Goal: Transaction & Acquisition: Purchase product/service

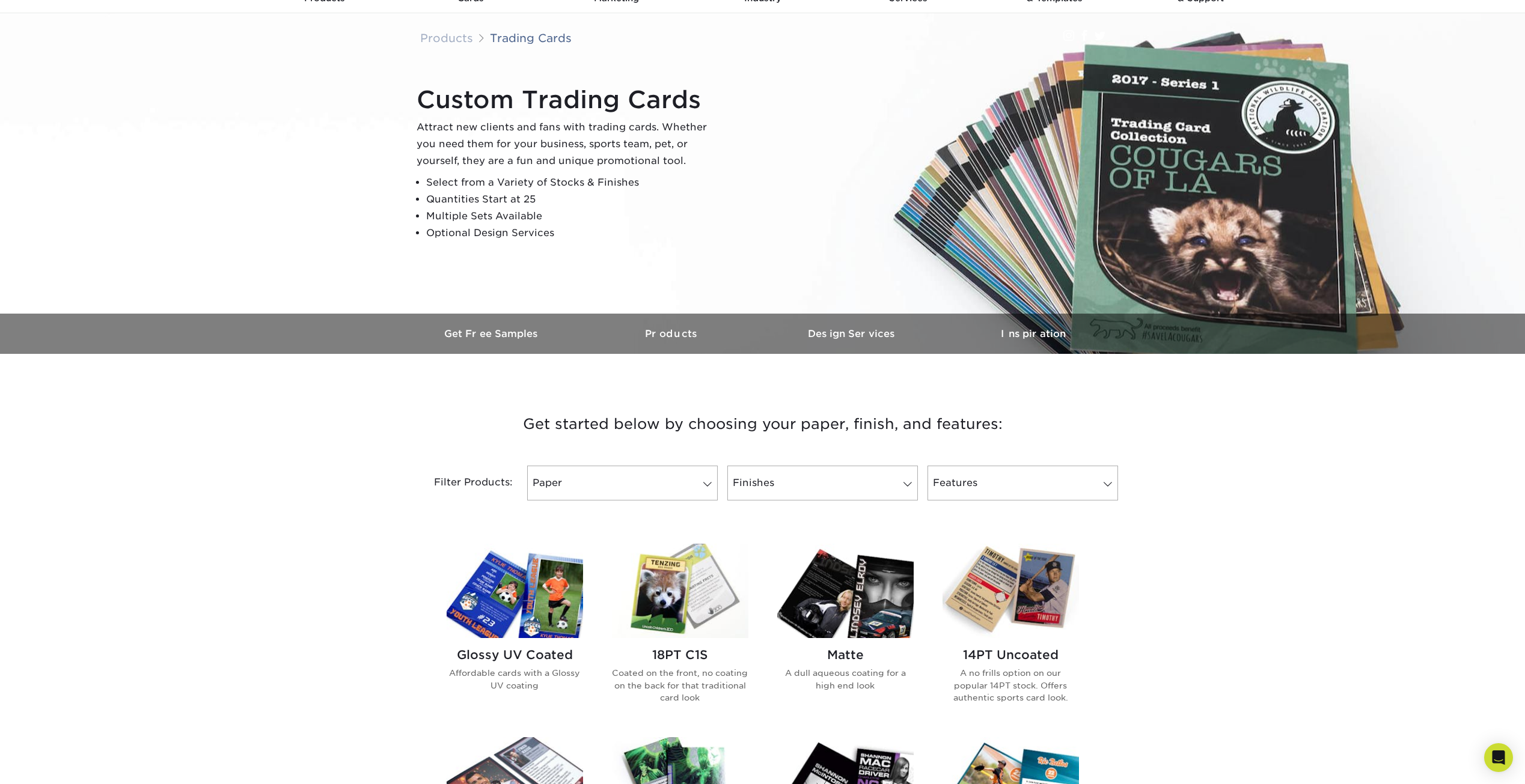
scroll to position [180, 0]
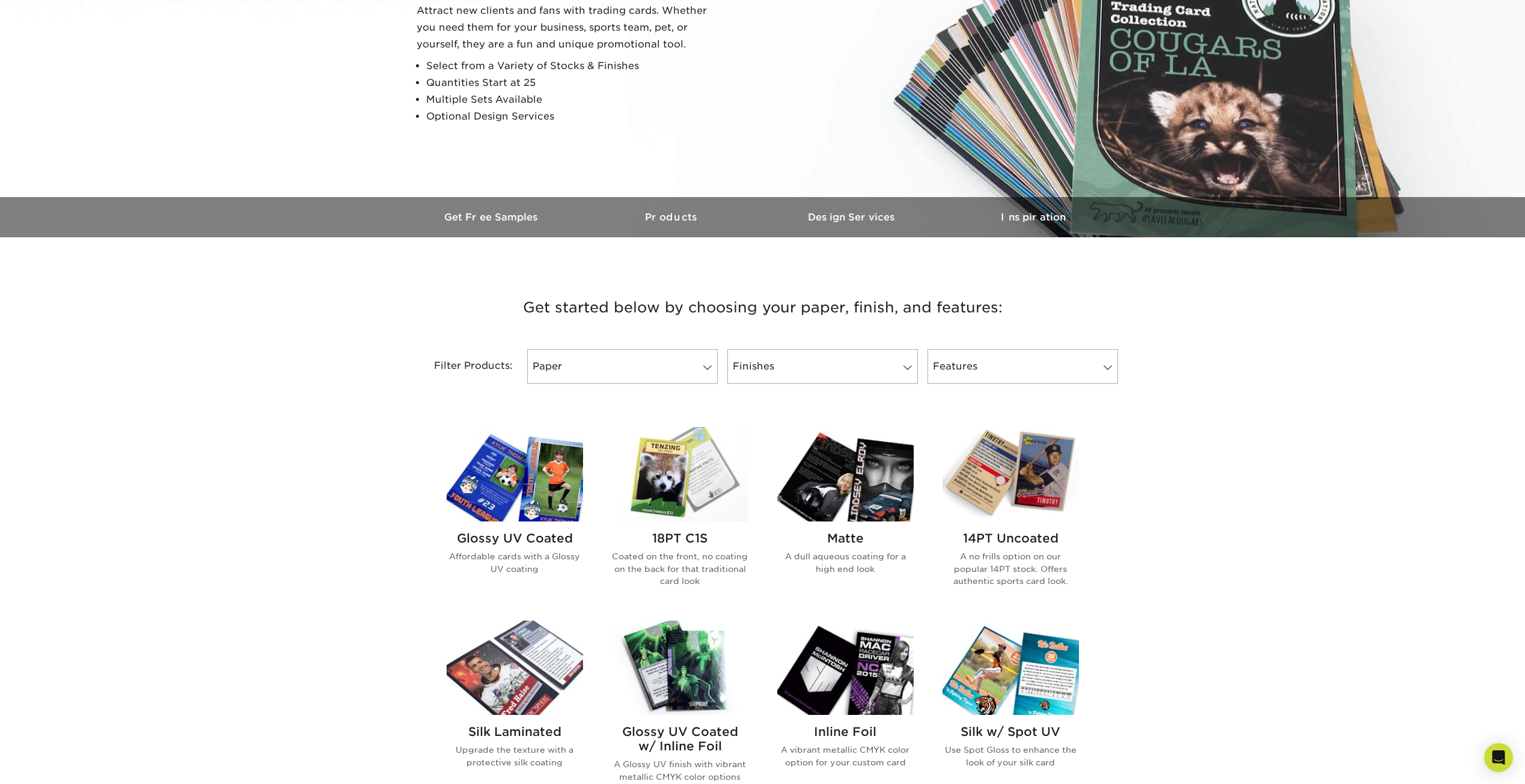
click at [508, 487] on img at bounding box center [514, 474] width 136 height 94
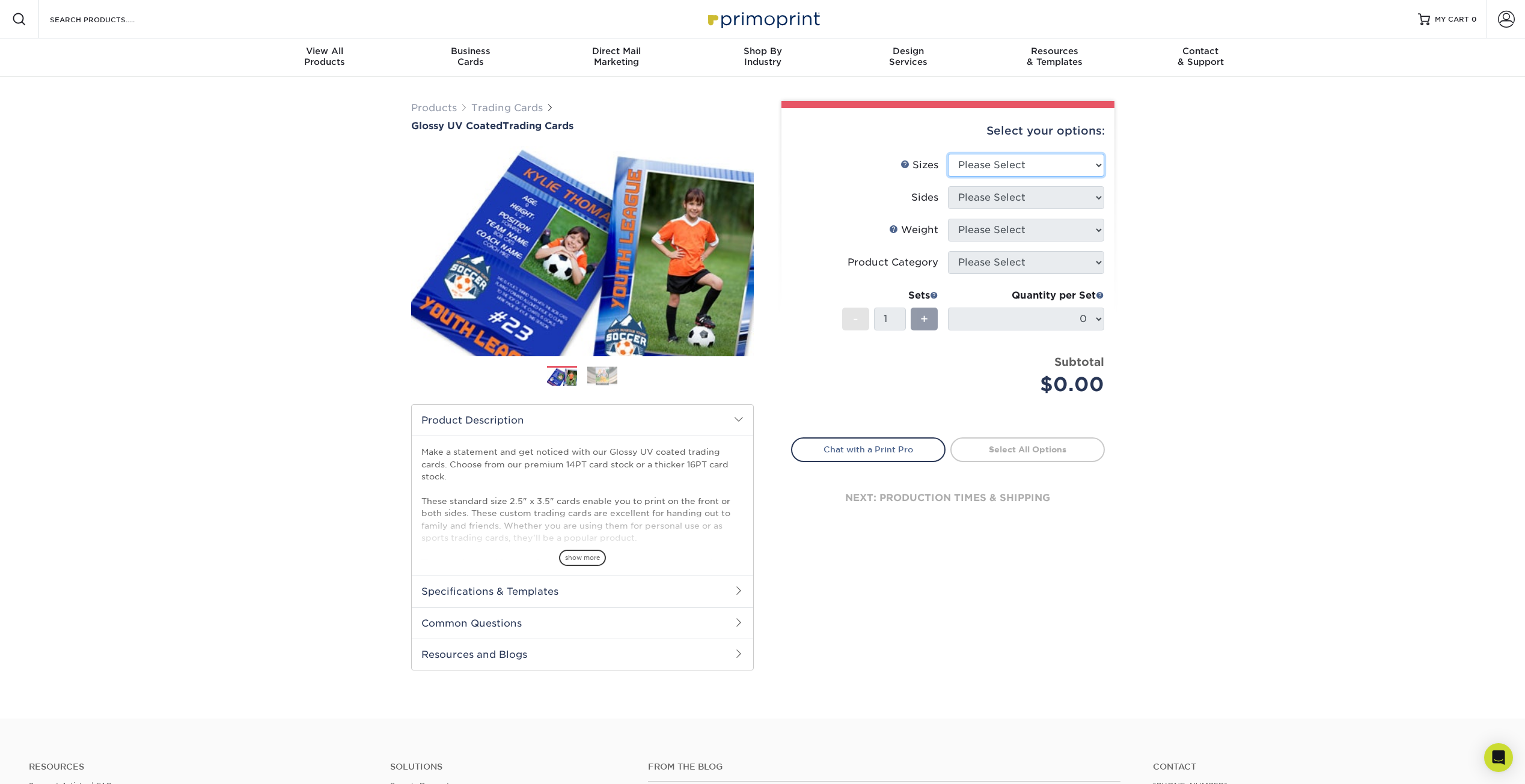
select select "2.50x3.50"
select select "13abbda7-1d64-4f25-8bb2-c179b224825d"
select select "16PT"
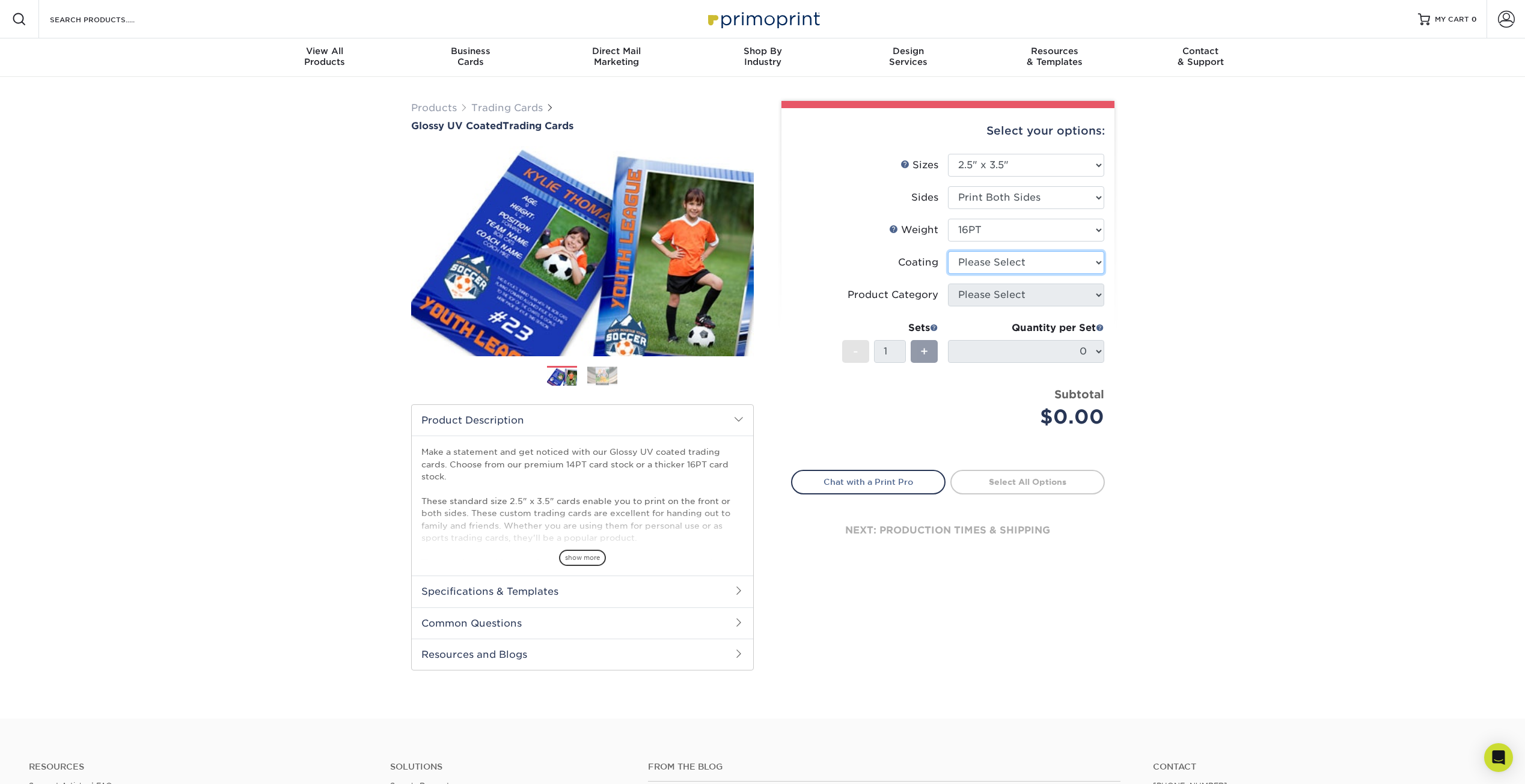
select select "ae367451-b2b8-45df-a344-0f05b6a12993"
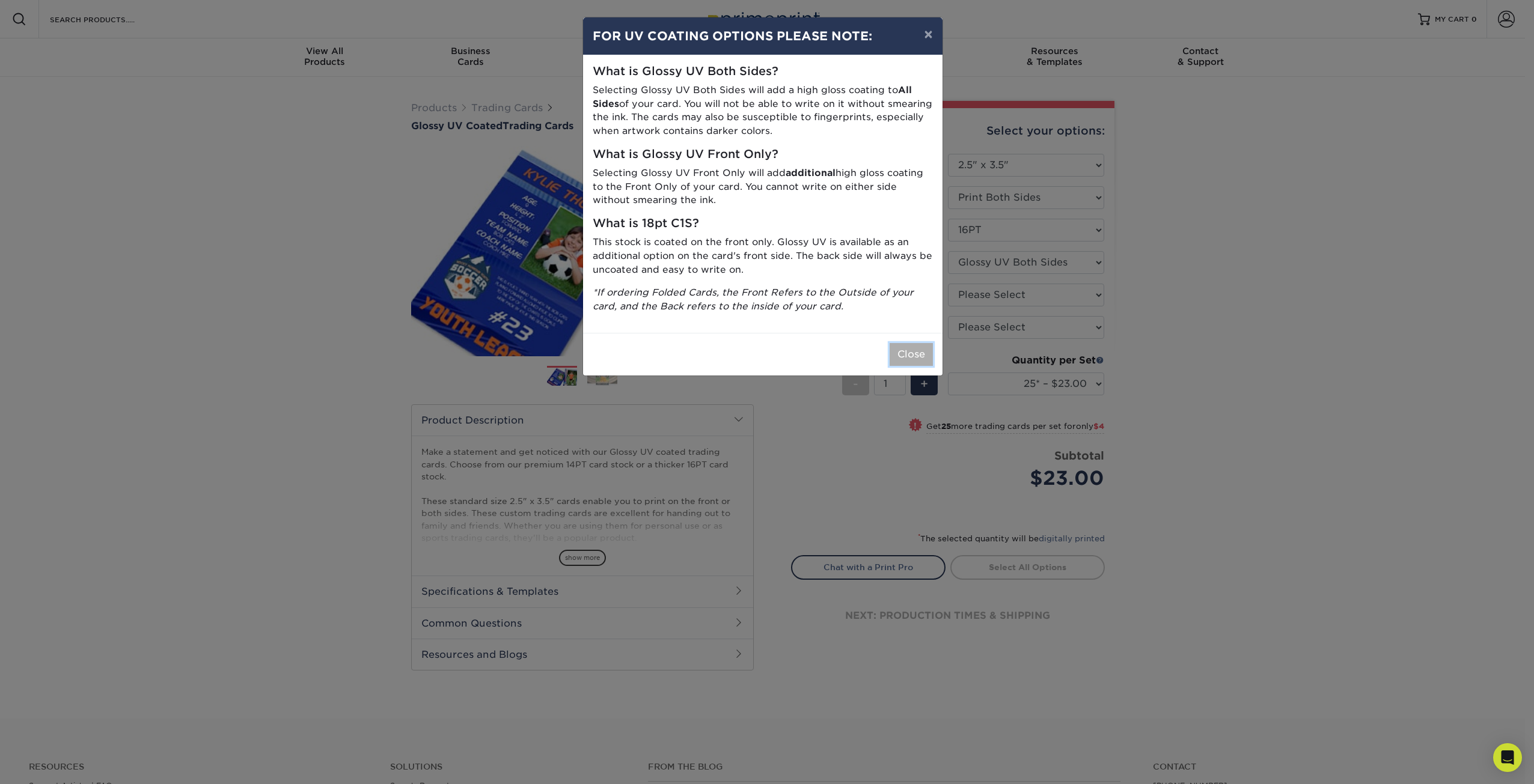
click at [921, 356] on button "Close" at bounding box center [911, 354] width 43 height 23
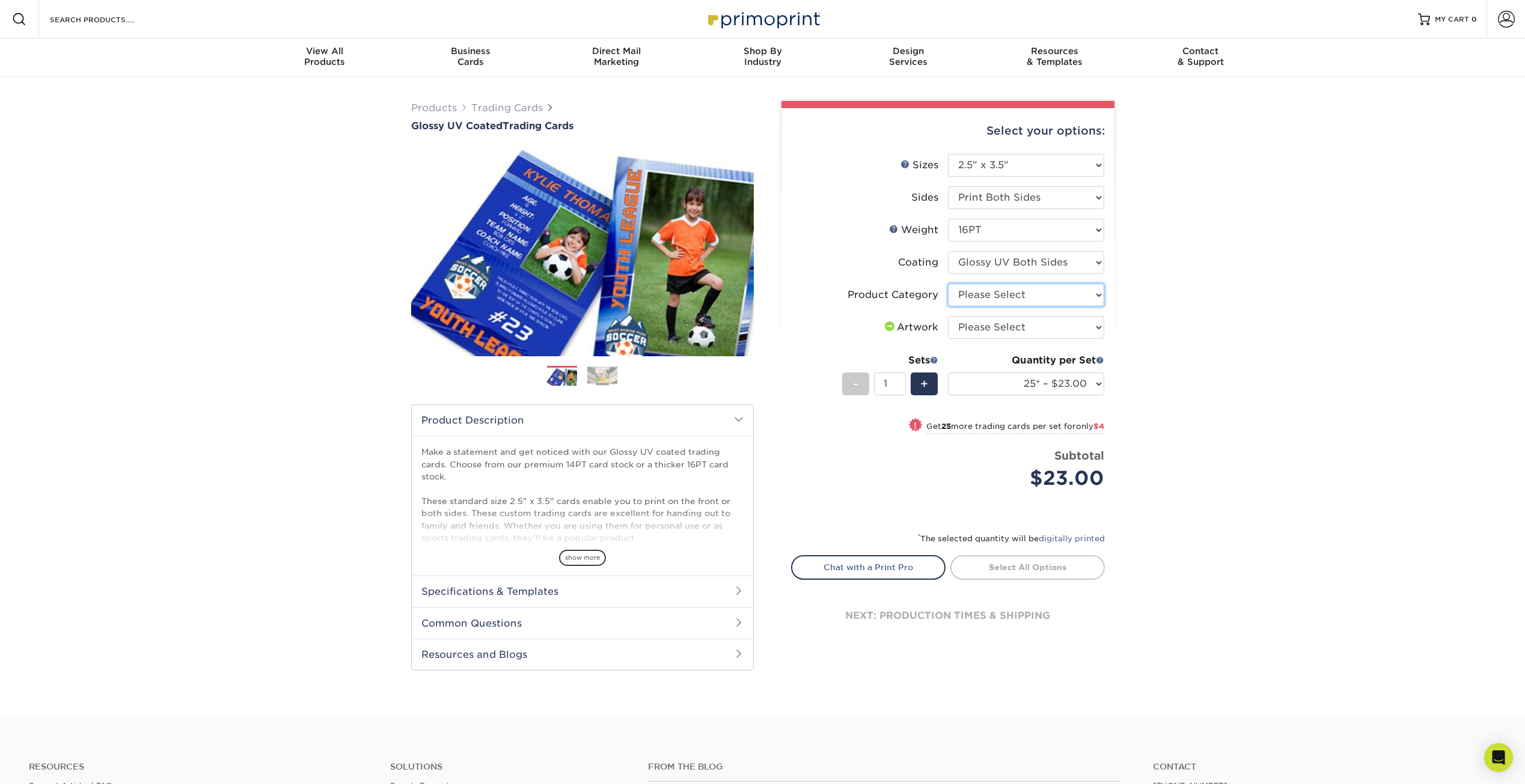
select select "c2f9bce9-36c2-409d-b101-c29d9d031e18"
select select "upload"
select select "14PT"
select select "-1"
select select
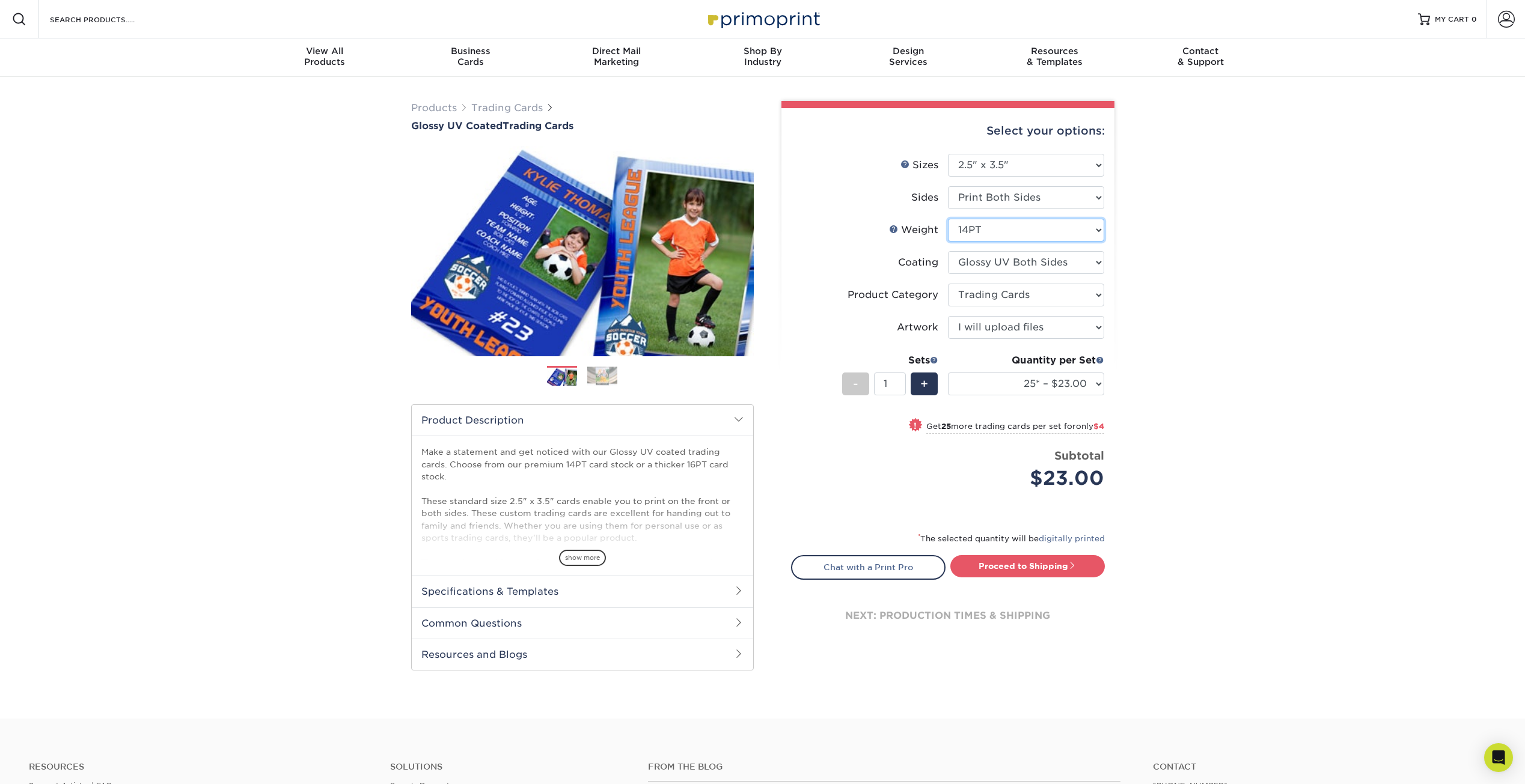
select select "-1"
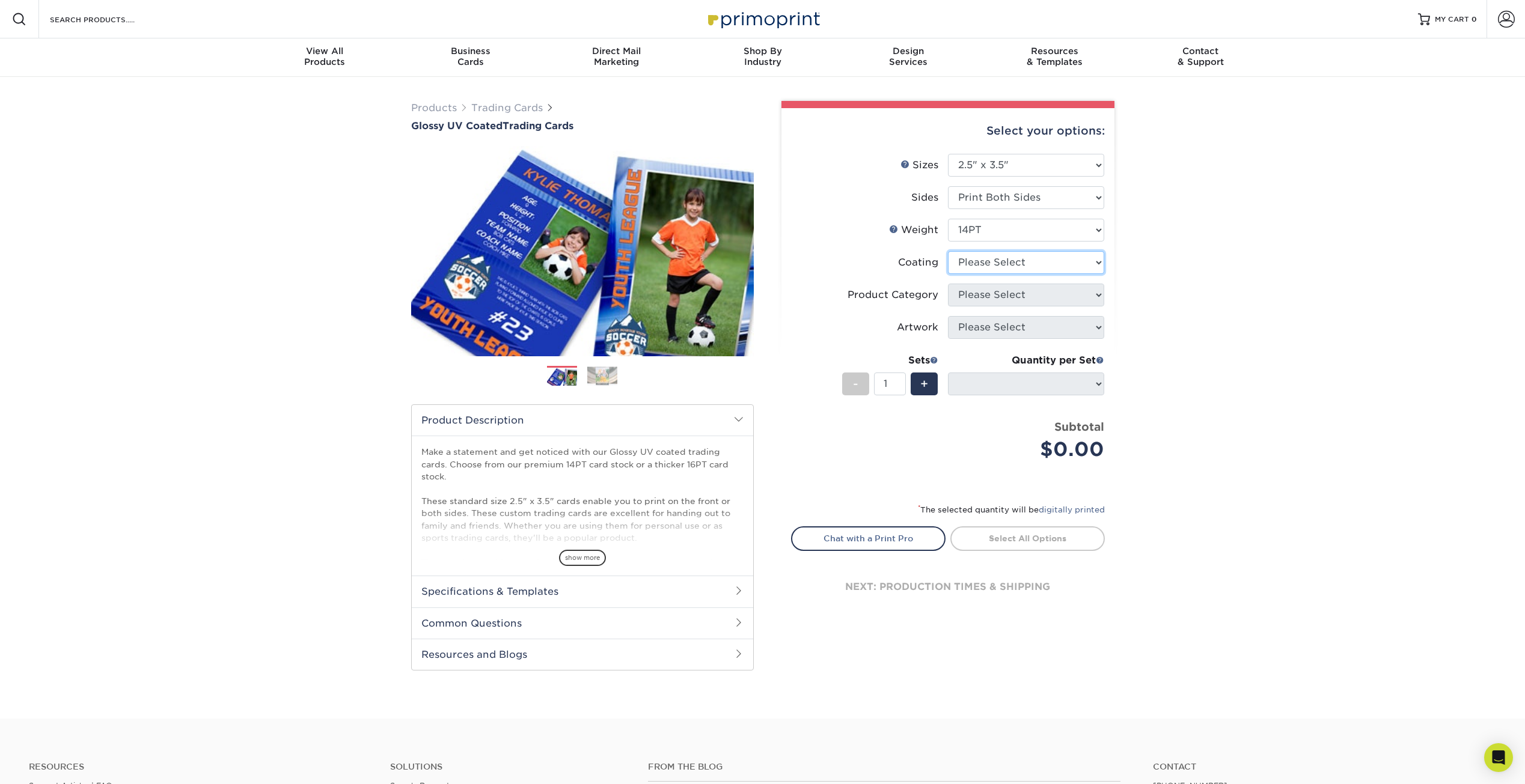
select select "ae367451-b2b8-45df-a344-0f05b6a12993"
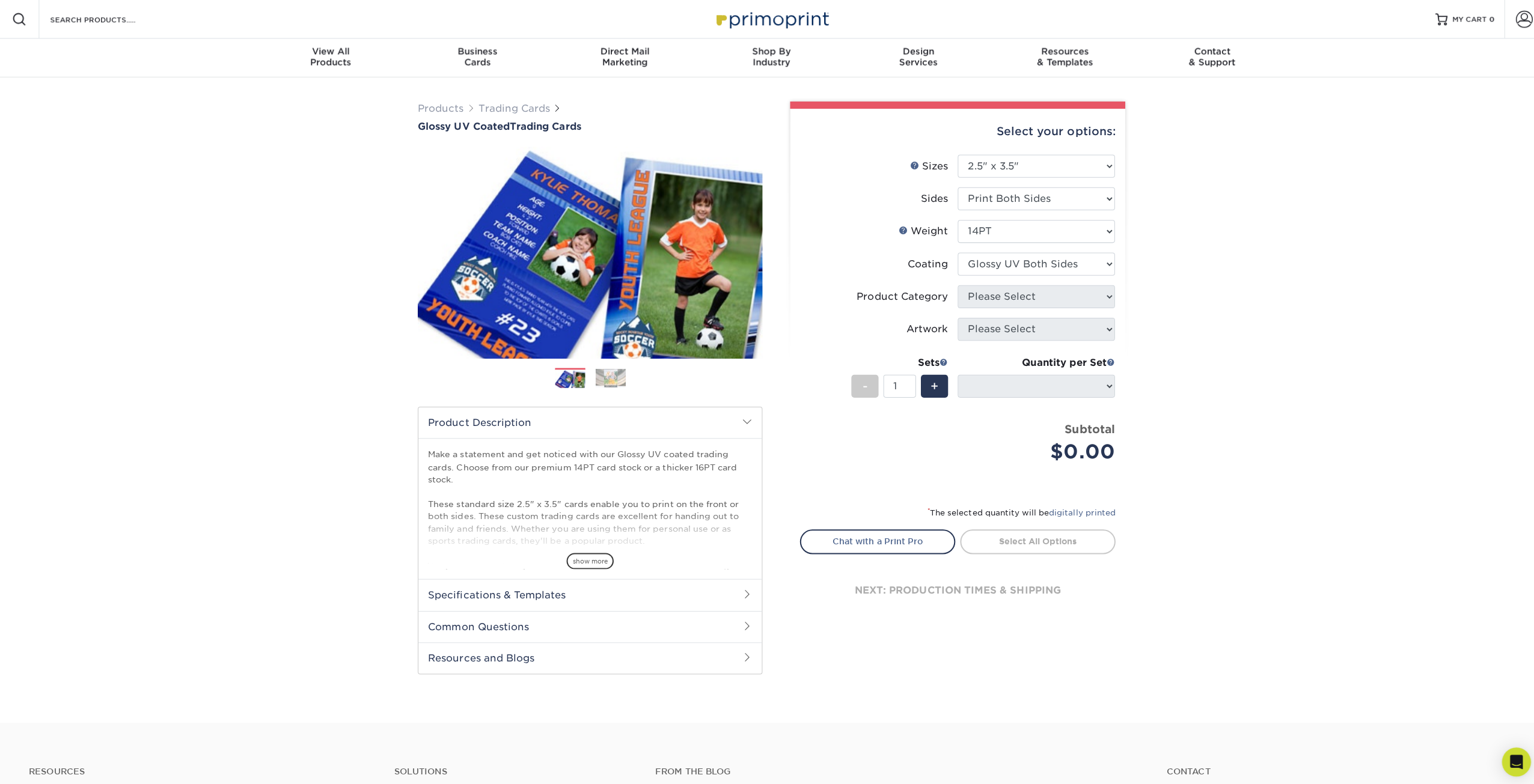
select select "-1"
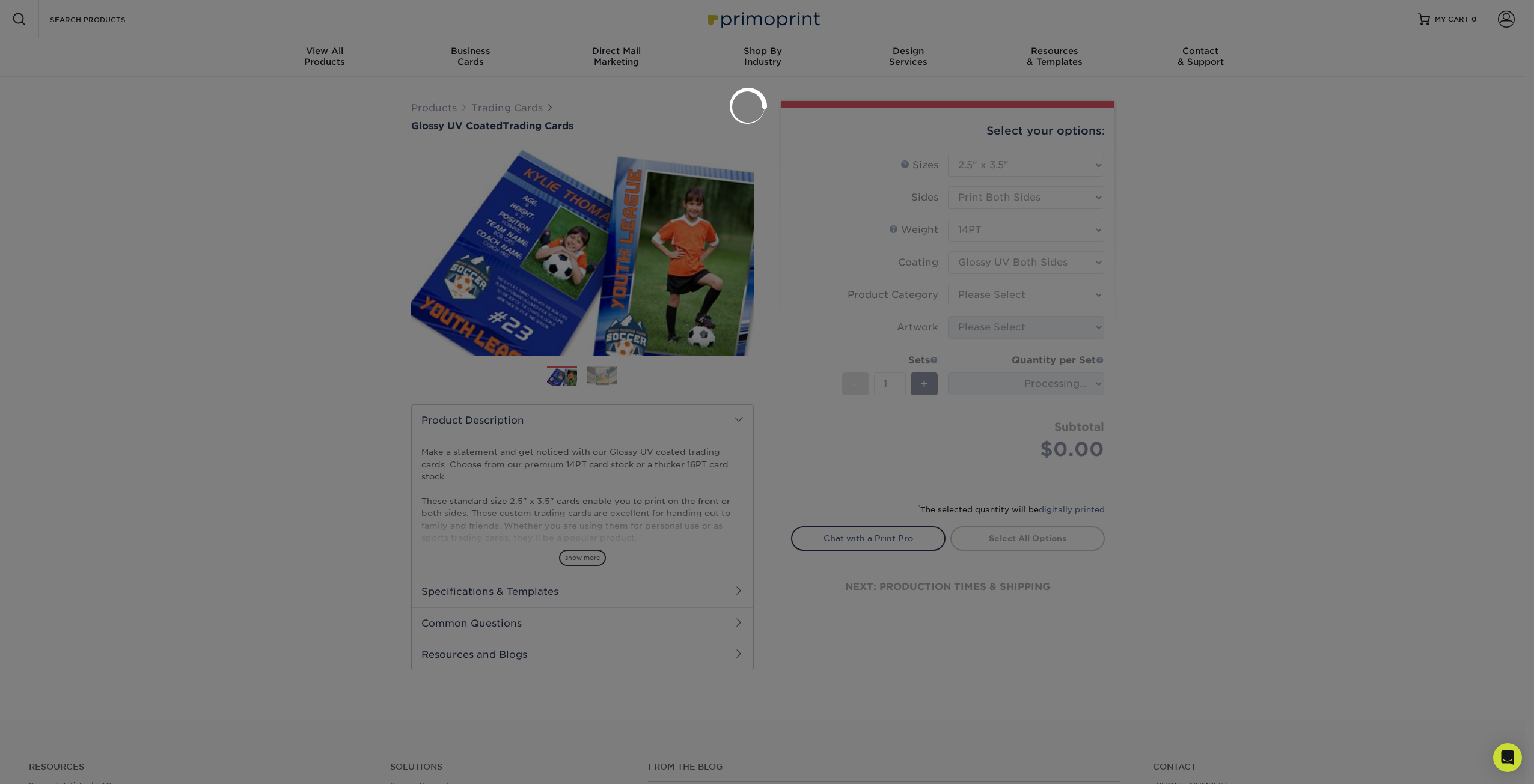
click at [1061, 297] on div at bounding box center [767, 392] width 1534 height 784
